Goal: Task Accomplishment & Management: Use online tool/utility

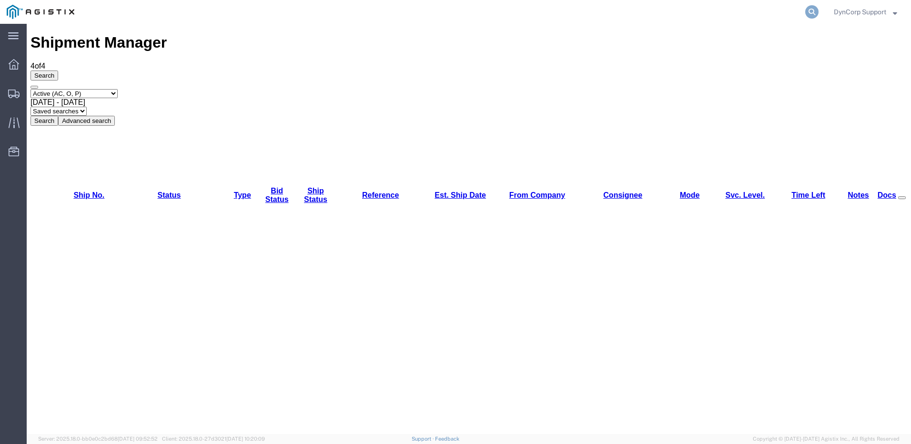
click at [810, 8] on icon at bounding box center [811, 11] width 13 height 13
paste input "56731431"
type input "56731431"
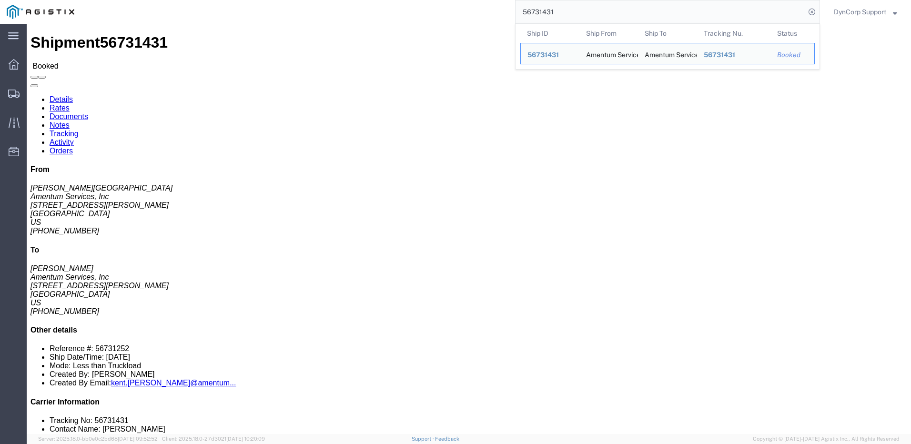
click div "Shipment Detail Ship From Amentum Services, Inc ([PERSON_NAME]) [STREET_ADDRESS…"
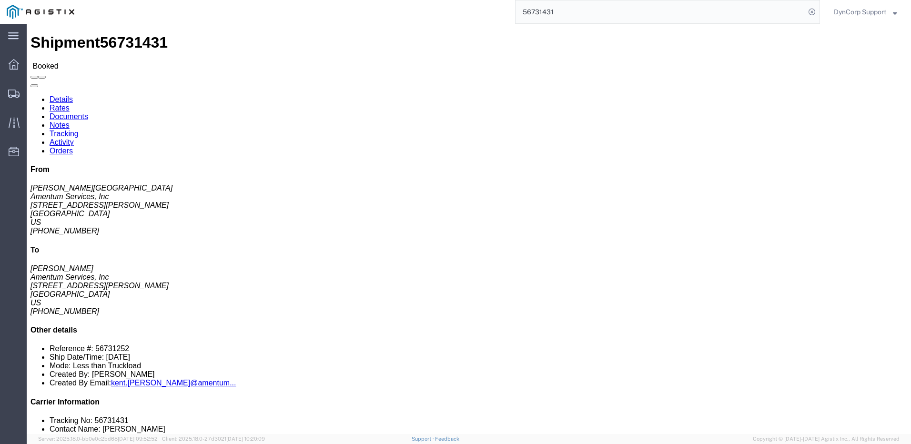
click div "Ship From Amentum Services, Inc ([PERSON_NAME]) [STREET_ADDRESS][PERSON_NAME] […"
click address "Amentum Services, Inc ([PERSON_NAME]) [STREET_ADDRESS][PERSON_NAME] [PHONE_NUMB…"
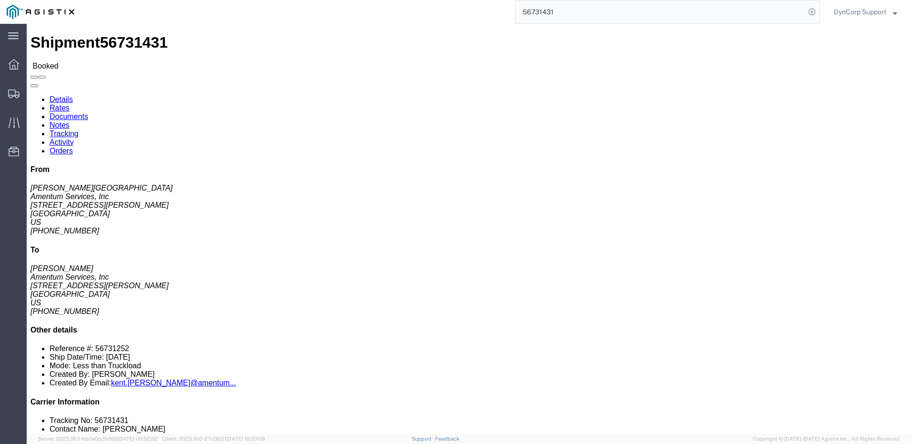
click address "Amentum Services, Inc ([PERSON_NAME]) [STREET_ADDRESS][PERSON_NAME] [PHONE_NUMB…"
click link "Rates"
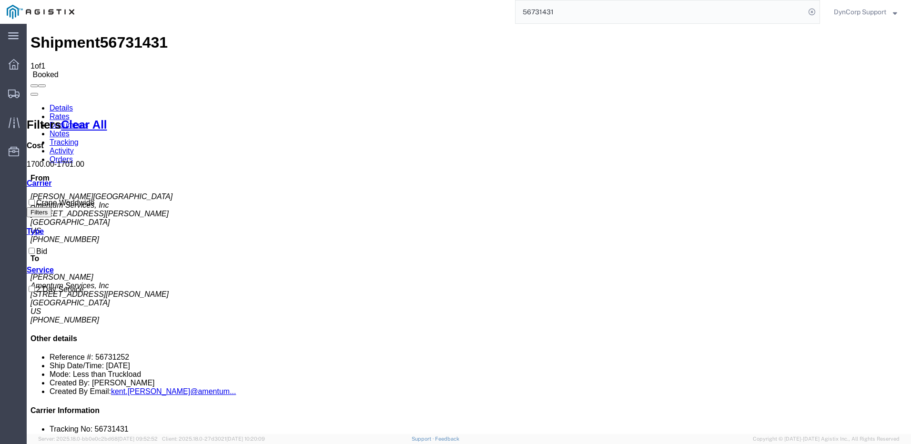
click at [71, 104] on link "Details" at bounding box center [61, 108] width 23 height 8
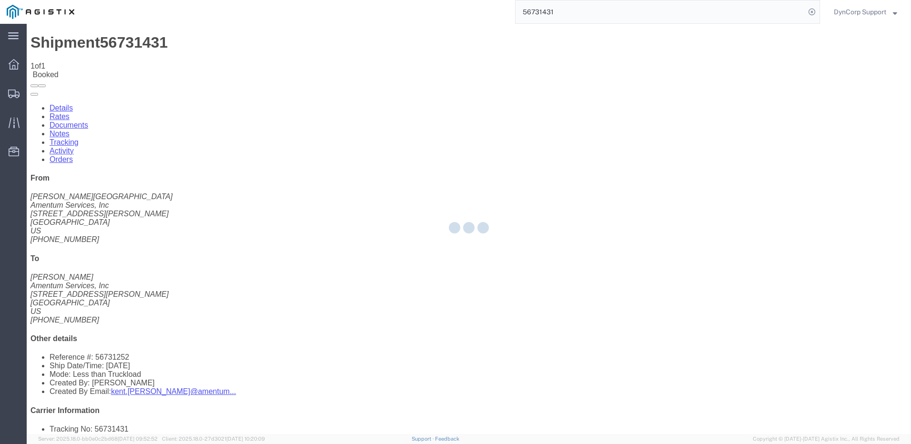
click at [211, 58] on div at bounding box center [469, 229] width 884 height 410
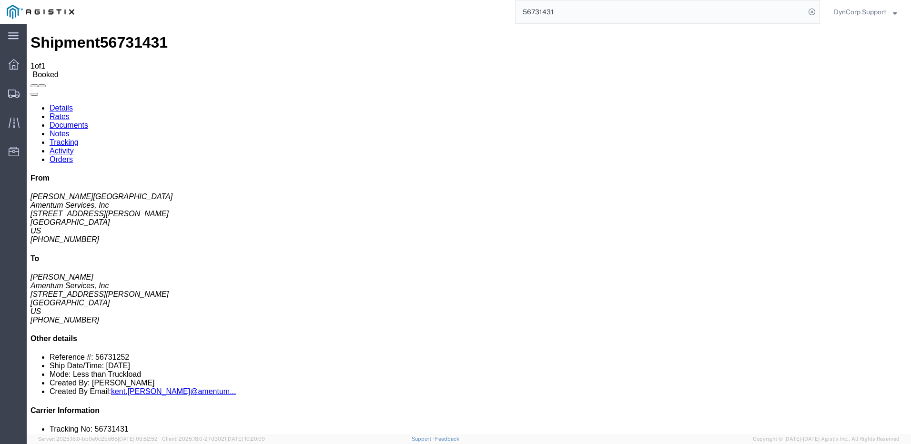
click link "Tracking"
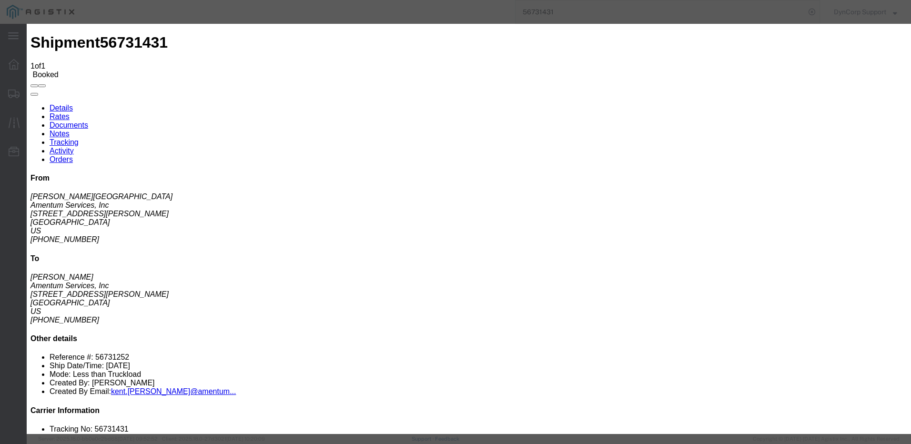
type input "[DATE]"
type input "4:00 PM"
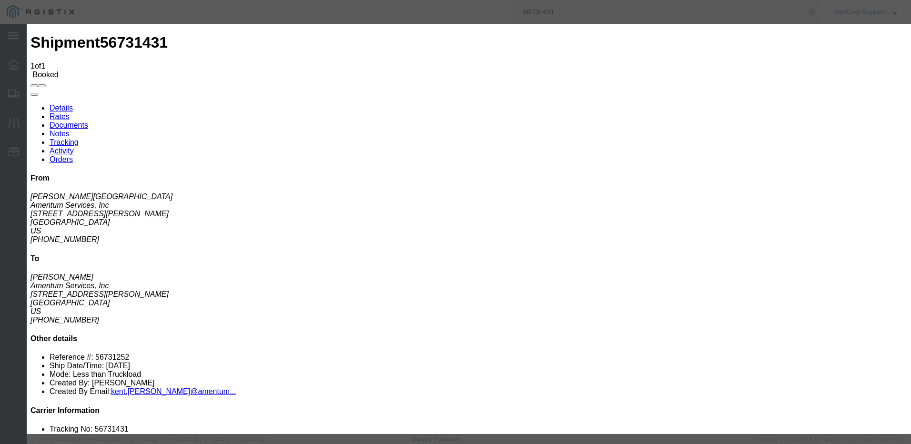
type input "3:30 PM"
select select "DELIVRED"
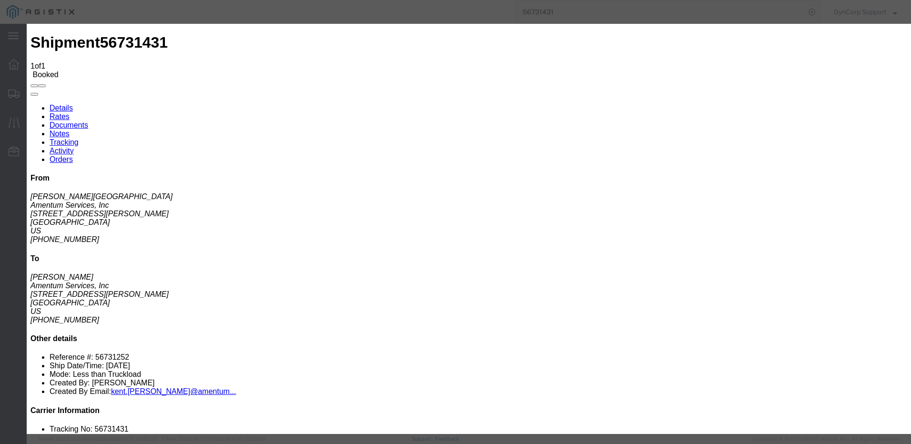
select select "{"pickupDeliveryInfoId": "122757640","pickupOrDelivery": "P","stopNum": "1","lo…"
select select "[GEOGRAPHIC_DATA]"
type input "Laredo"
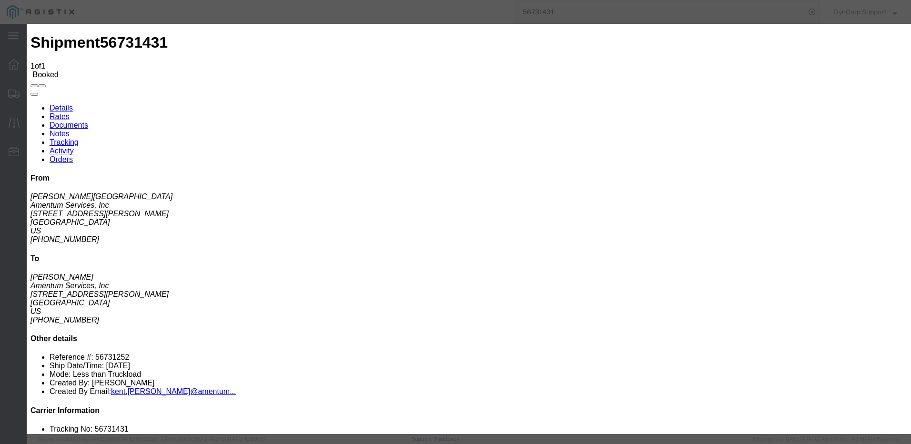
type input "[DATE]"
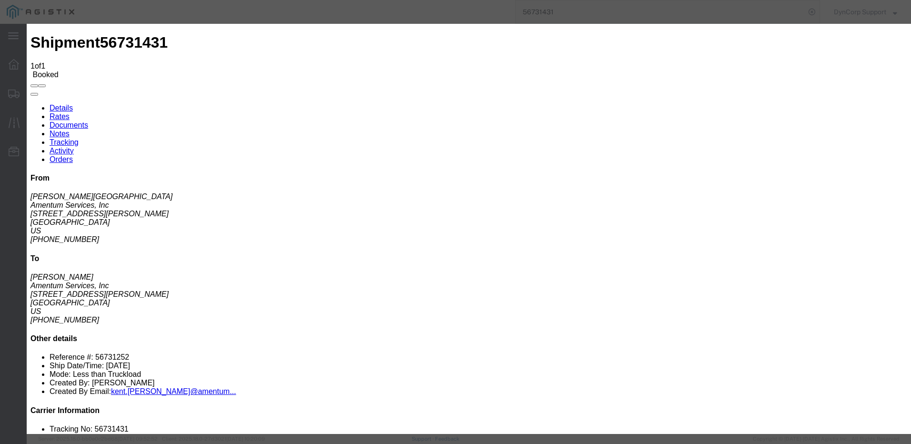
type input "[DATE]"
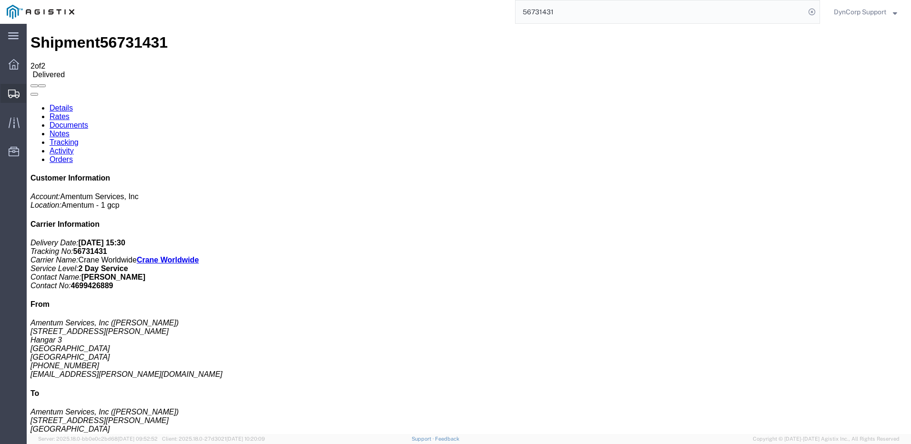
click at [15, 90] on icon at bounding box center [13, 94] width 11 height 9
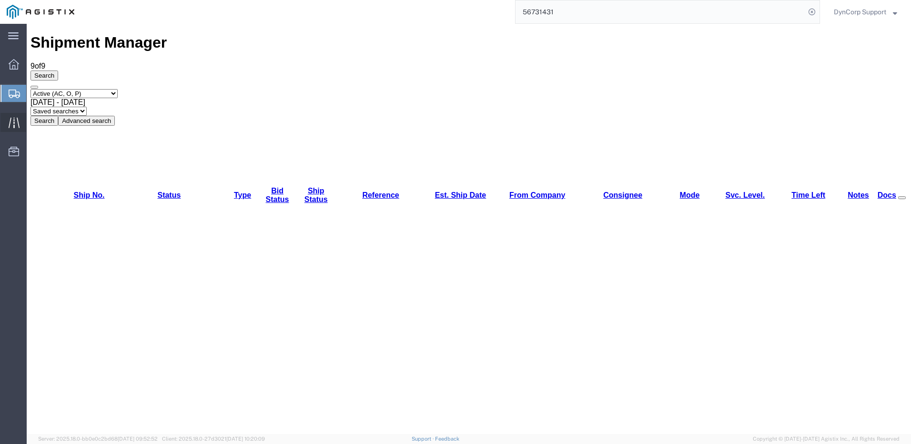
click at [16, 118] on icon at bounding box center [14, 122] width 11 height 11
